Goal: Task Accomplishment & Management: Use online tool/utility

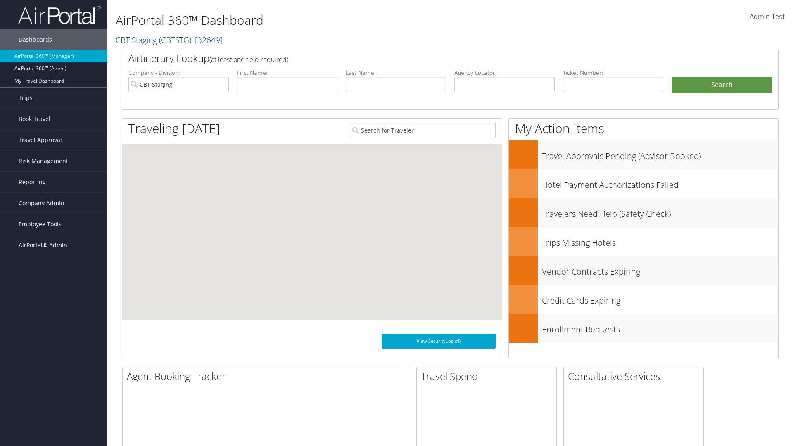
click at [54, 245] on span "AirPortal® Admin" at bounding box center [43, 245] width 49 height 21
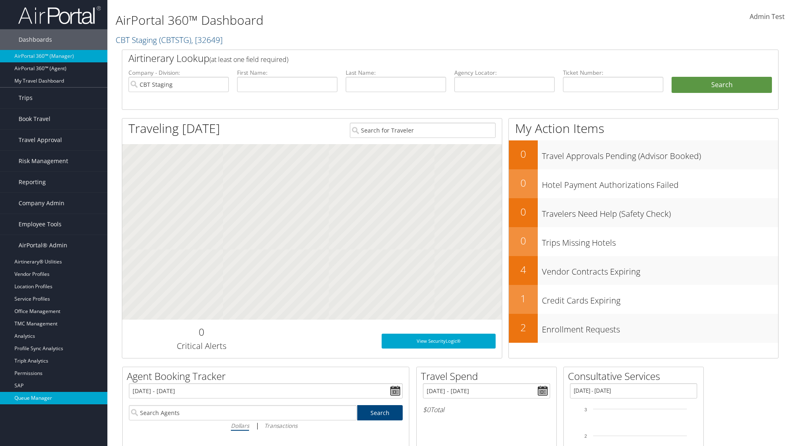
click at [54, 398] on link "Queue Manager" at bounding box center [53, 398] width 107 height 12
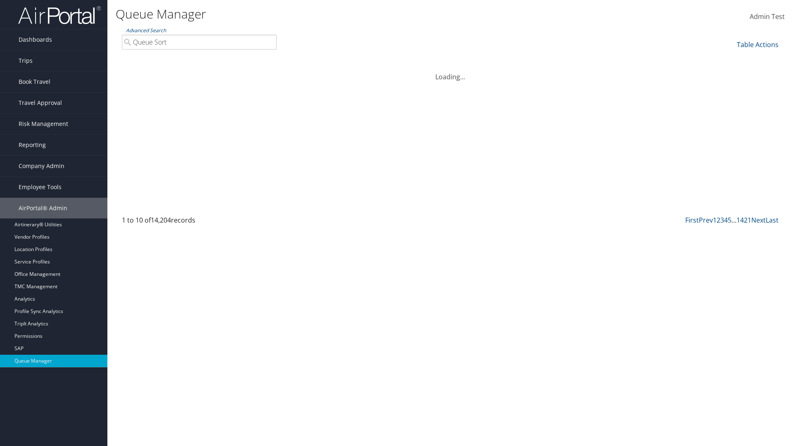
type input "Queue Sort"
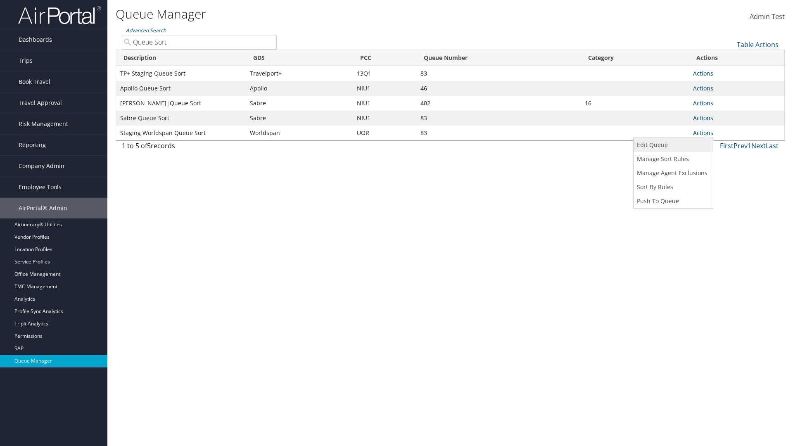
click at [672, 145] on link "Edit Queue" at bounding box center [672, 145] width 77 height 14
select select "9"
